Goal: Information Seeking & Learning: Find specific fact

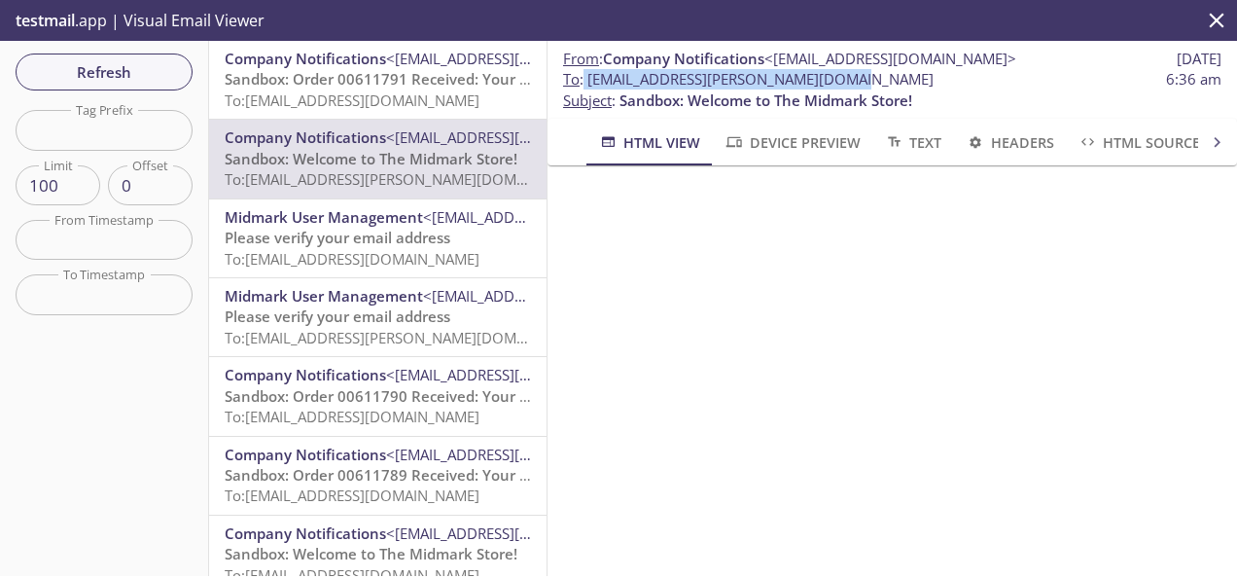
drag, startPoint x: 585, startPoint y: 79, endPoint x: 867, endPoint y: 72, distance: 282.0
click at [867, 72] on span "To : [EMAIL_ADDRESS][PERSON_NAME][DOMAIN_NAME] 6:36 am" at bounding box center [892, 79] width 658 height 20
copy span "[EMAIL_ADDRESS][PERSON_NAME][DOMAIN_NAME]"
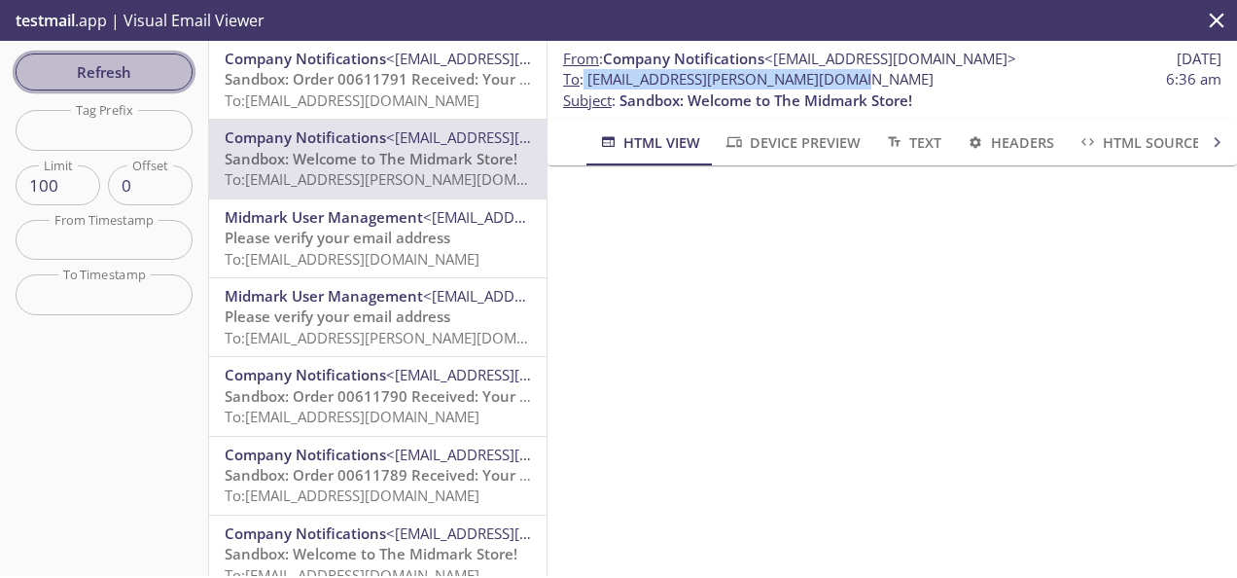
click at [111, 76] on span "Refresh" at bounding box center [104, 71] width 146 height 25
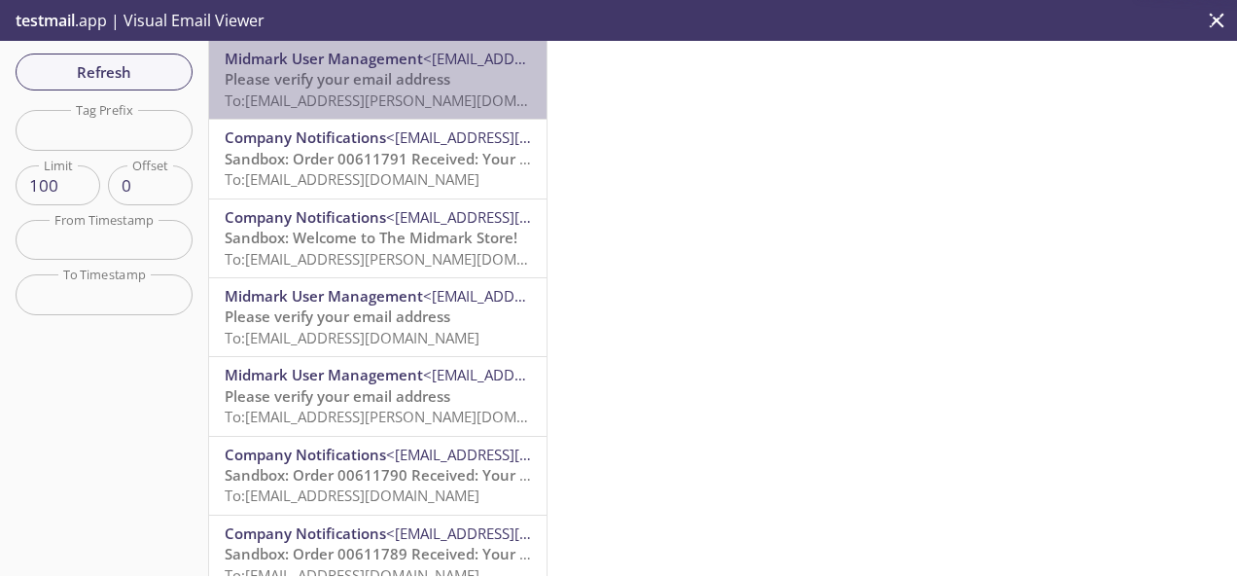
click at [397, 83] on span "Please verify your email address" at bounding box center [338, 78] width 226 height 19
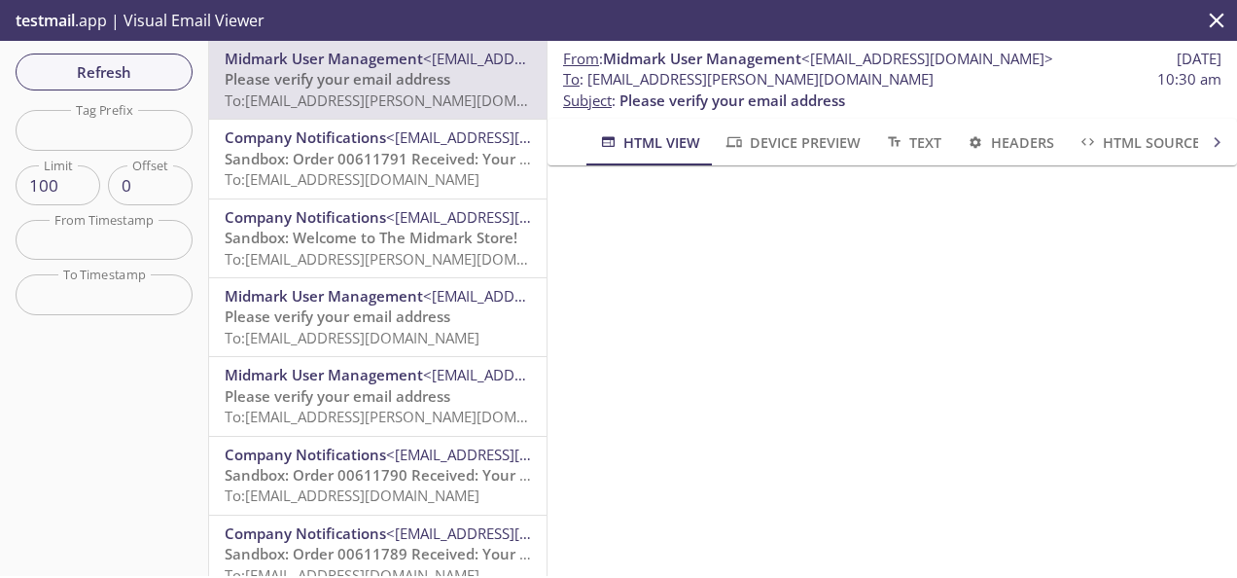
scroll to position [196, 0]
drag, startPoint x: 588, startPoint y: 81, endPoint x: 850, endPoint y: 86, distance: 261.6
click at [850, 86] on span "To : [EMAIL_ADDRESS][PERSON_NAME][DOMAIN_NAME] 10:30 am" at bounding box center [892, 79] width 658 height 20
copy span "[EMAIL_ADDRESS][PERSON_NAME][DOMAIN_NAME]"
